Goal: Information Seeking & Learning: Learn about a topic

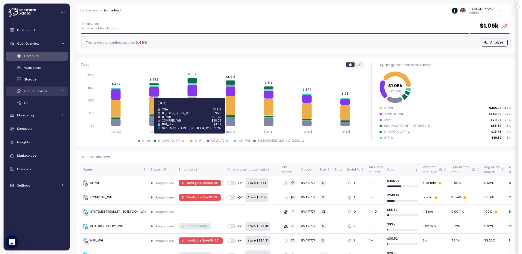
scroll to position [28, 0]
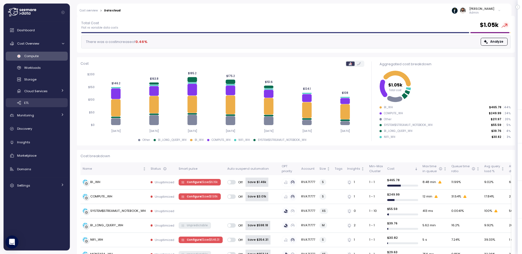
click at [41, 99] on link "ETL" at bounding box center [37, 102] width 62 height 9
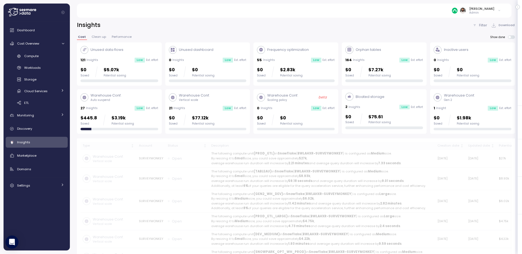
scroll to position [11, 0]
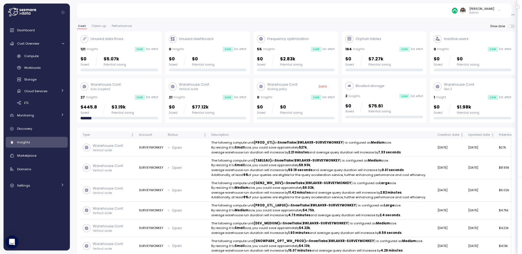
click at [463, 94] on div "Warehouse Conf. Gen 2 1 Insight Low Est. effort $0 Saved $1.98k Potential saving" at bounding box center [472, 100] width 78 height 37
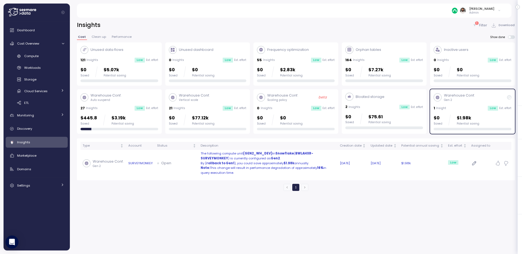
click at [295, 166] on p "Note: This change will result in performance degradation of approximately 16% i…" at bounding box center [267, 170] width 135 height 10
